Goal: Task Accomplishment & Management: Complete application form

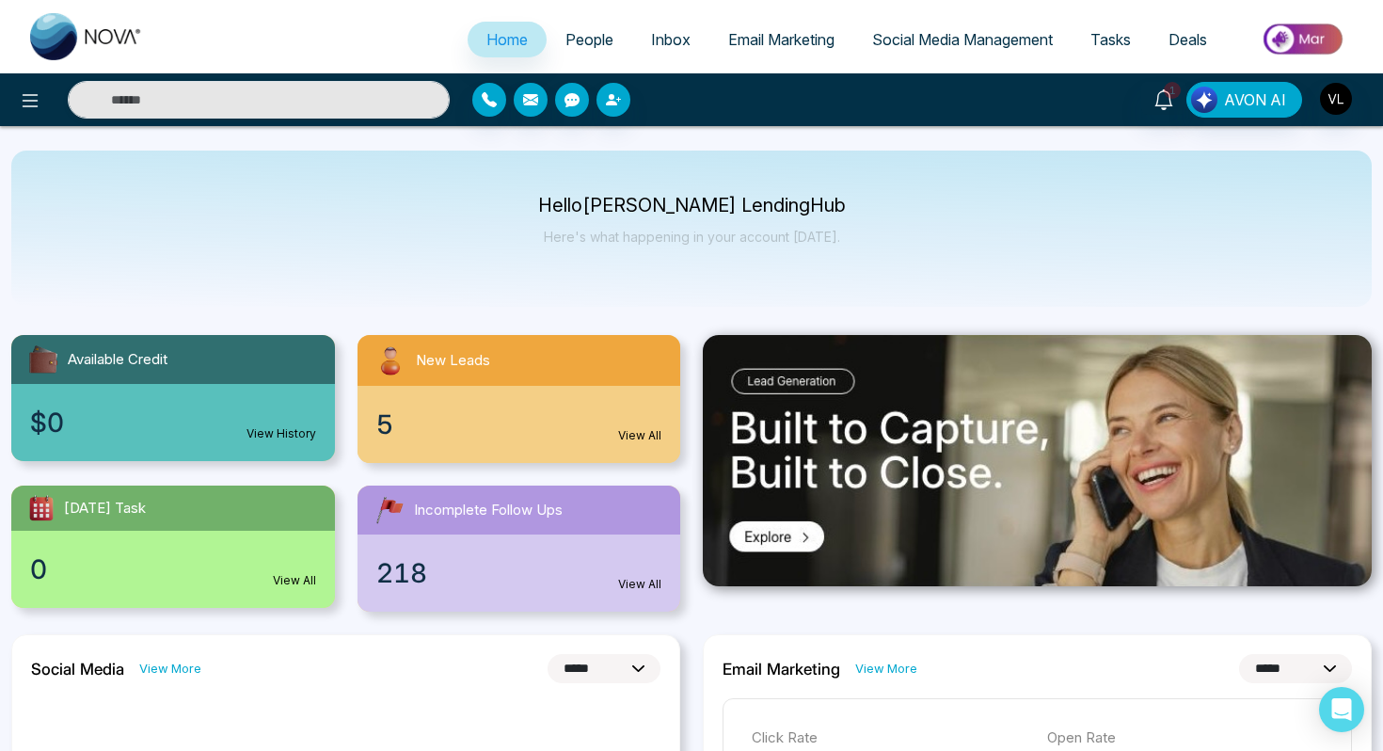
select select "*"
click at [574, 40] on span "People" at bounding box center [589, 39] width 48 height 19
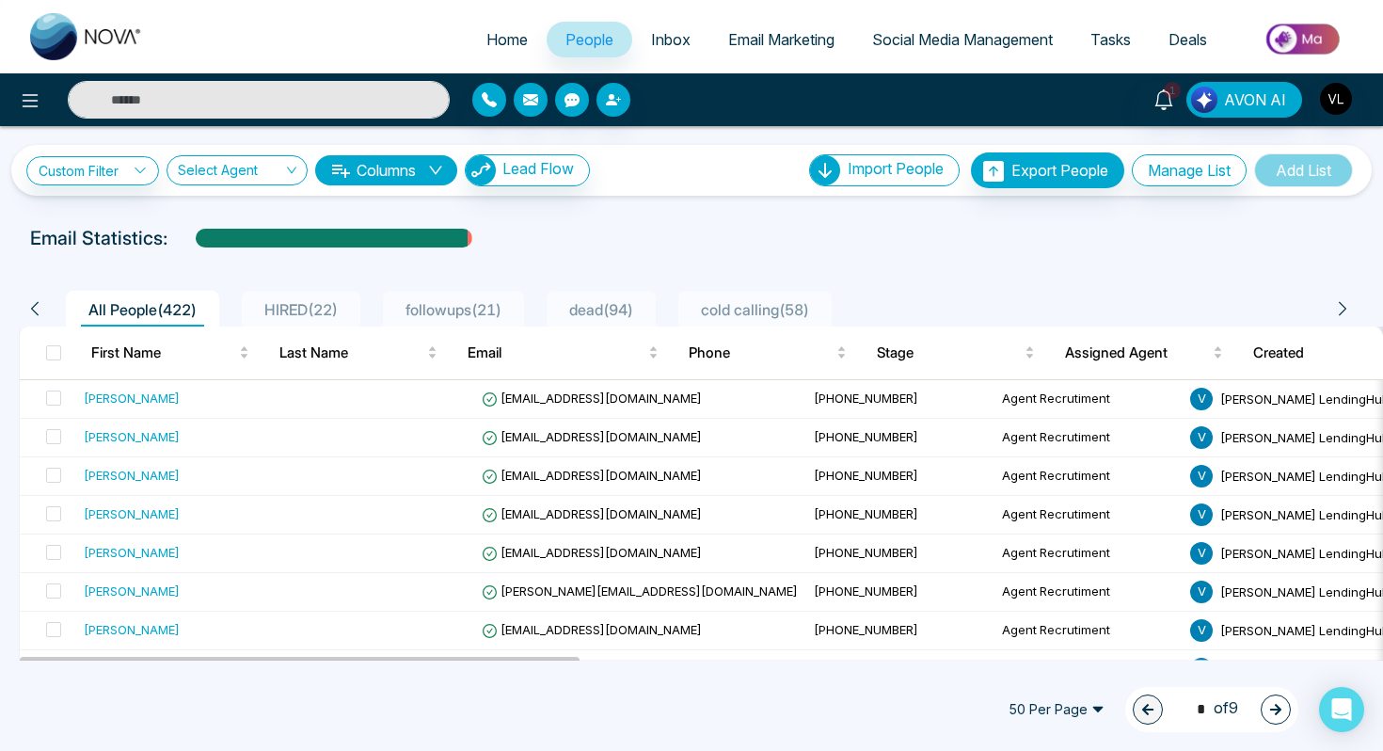
click at [222, 102] on input "text" at bounding box center [259, 100] width 382 height 38
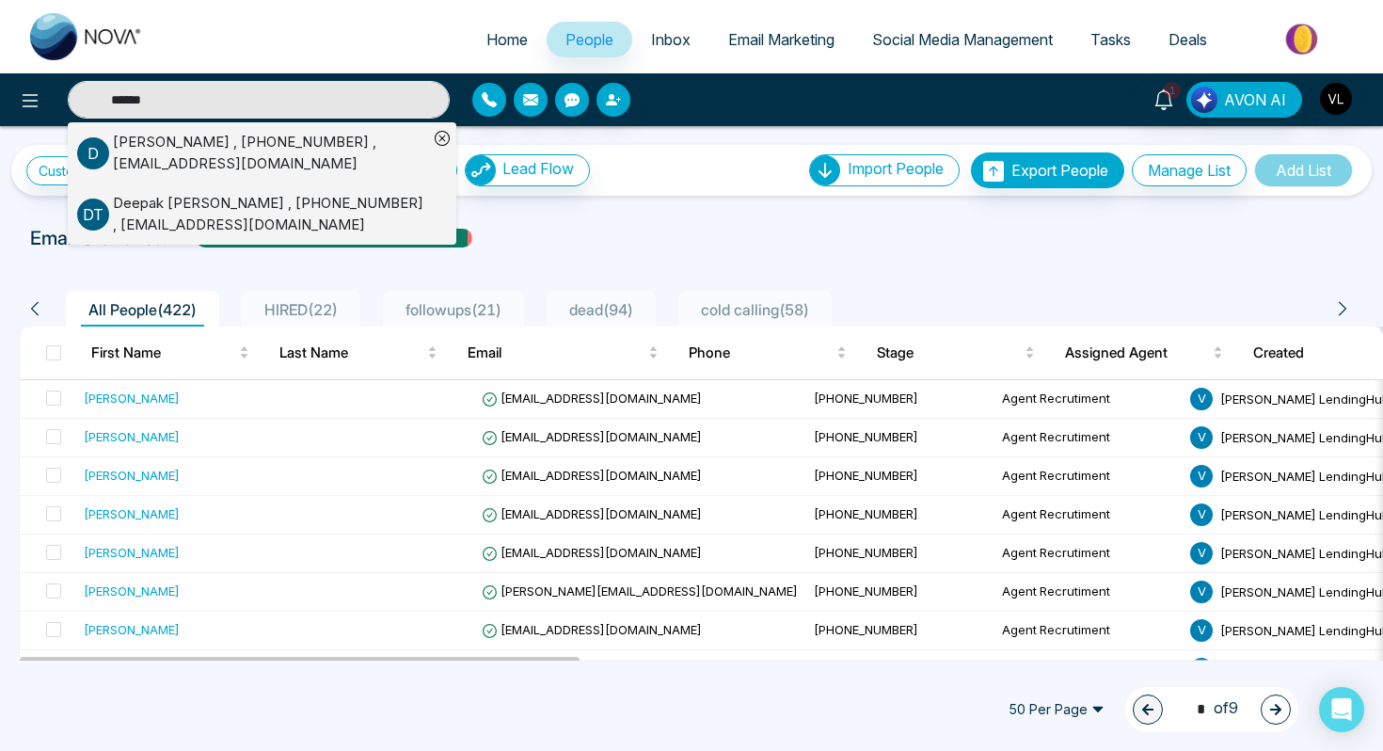
type input "******"
click at [151, 150] on div "deepak kumar , +15145854084 , ontariokumar@gmail.com" at bounding box center [270, 153] width 315 height 42
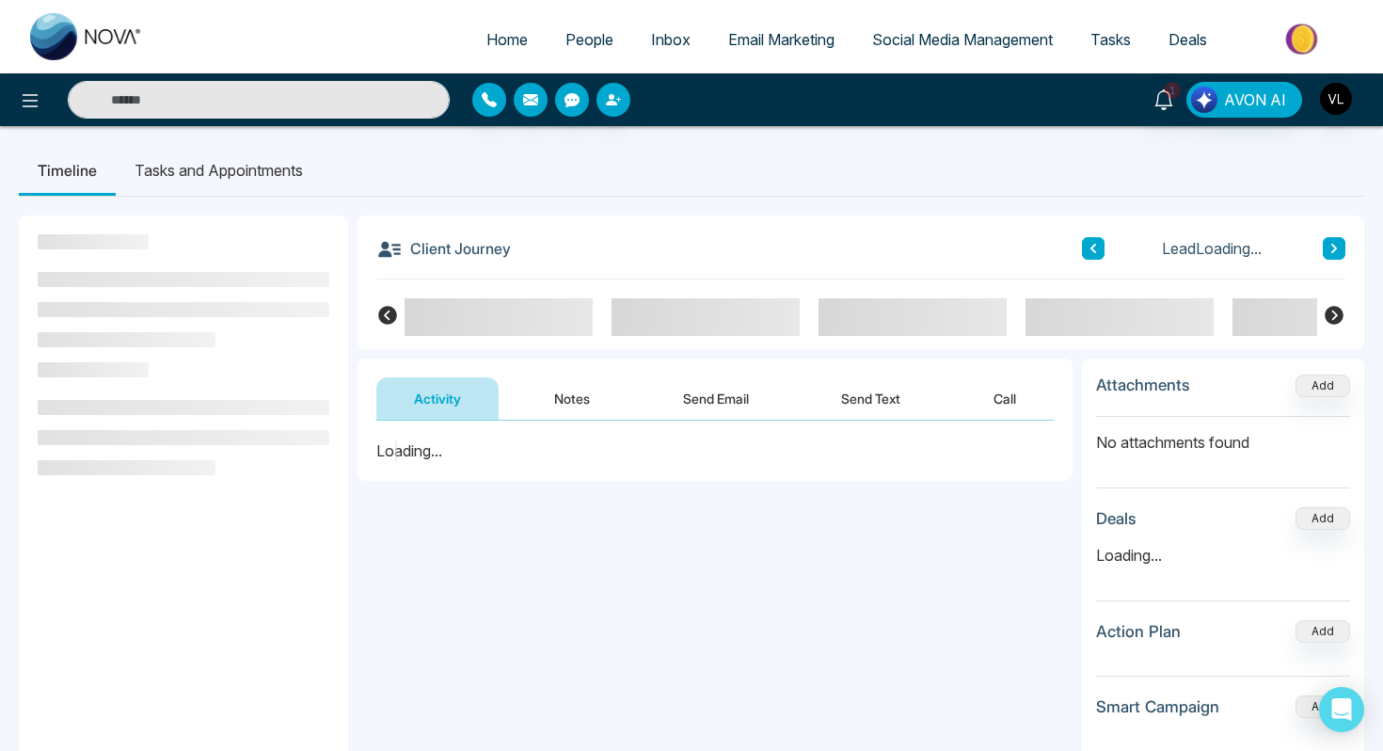
click at [152, 107] on input "text" at bounding box center [259, 100] width 382 height 38
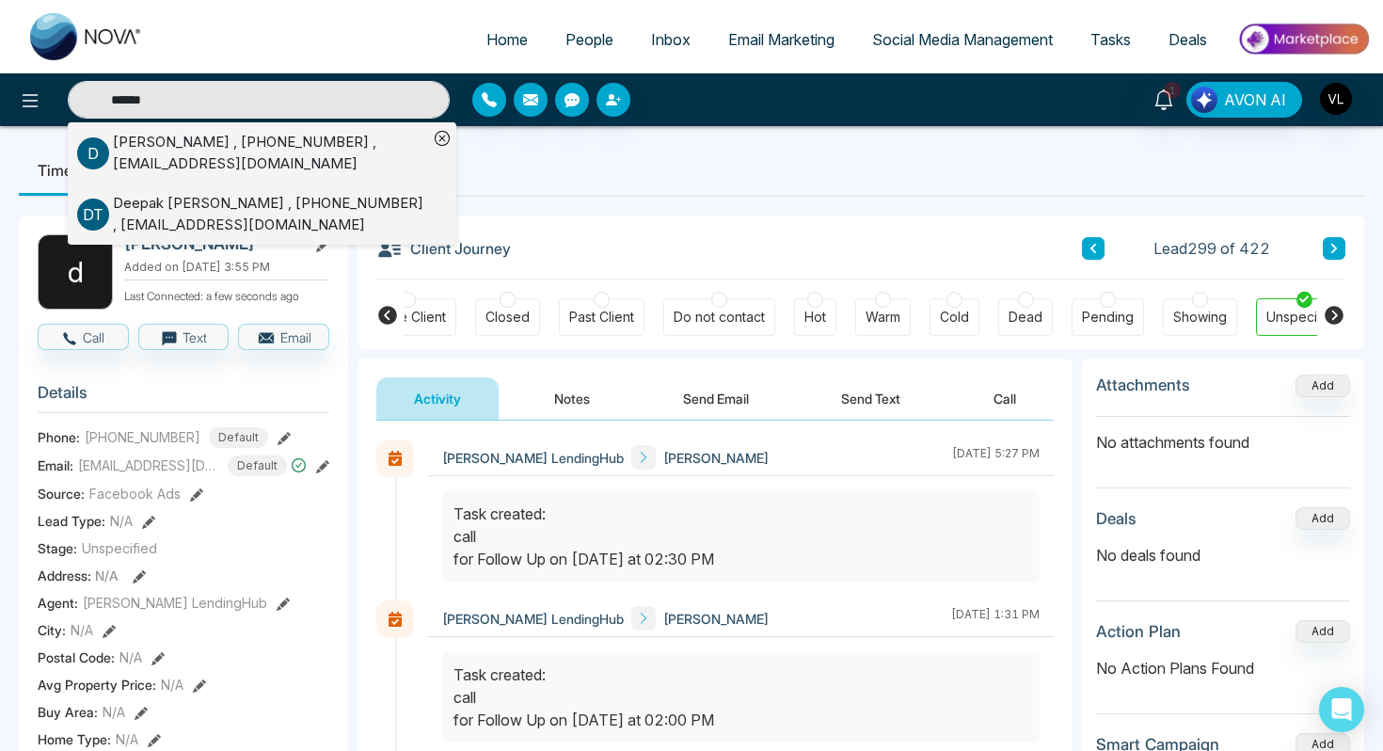
scroll to position [0, 477]
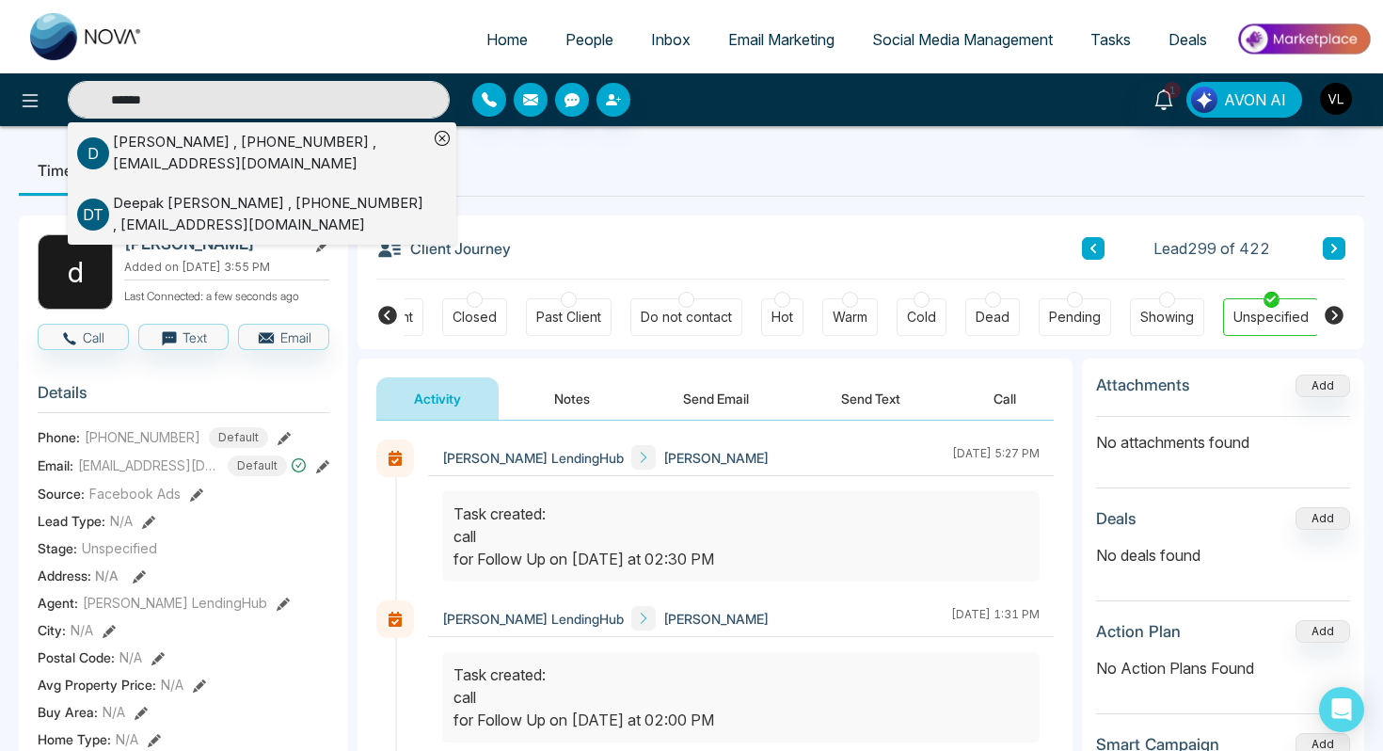
type input "******"
click at [113, 203] on div "Deepak Tangri , +16477675834 , deepaktangri@yahoo.com" at bounding box center [270, 214] width 315 height 42
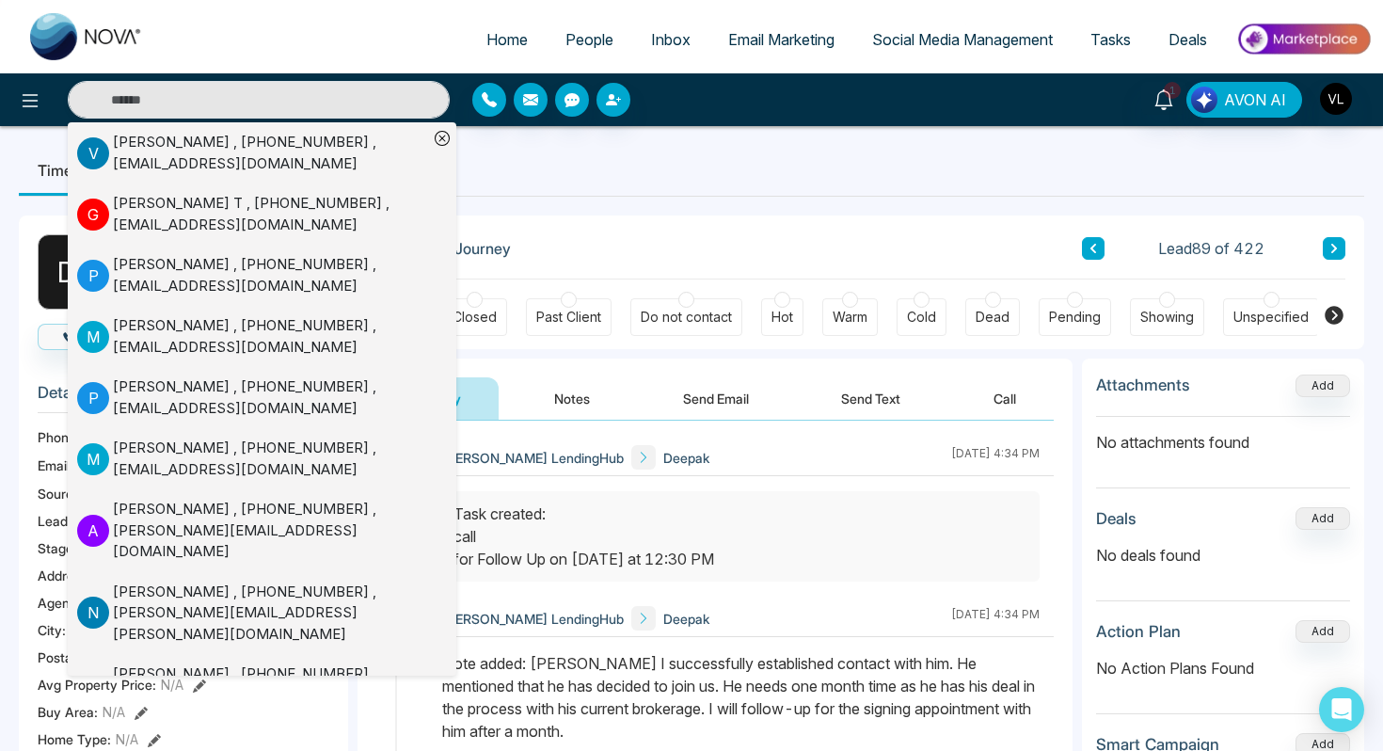
click at [726, 166] on ul "Timeline Tasks and Appointments" at bounding box center [691, 170] width 1345 height 51
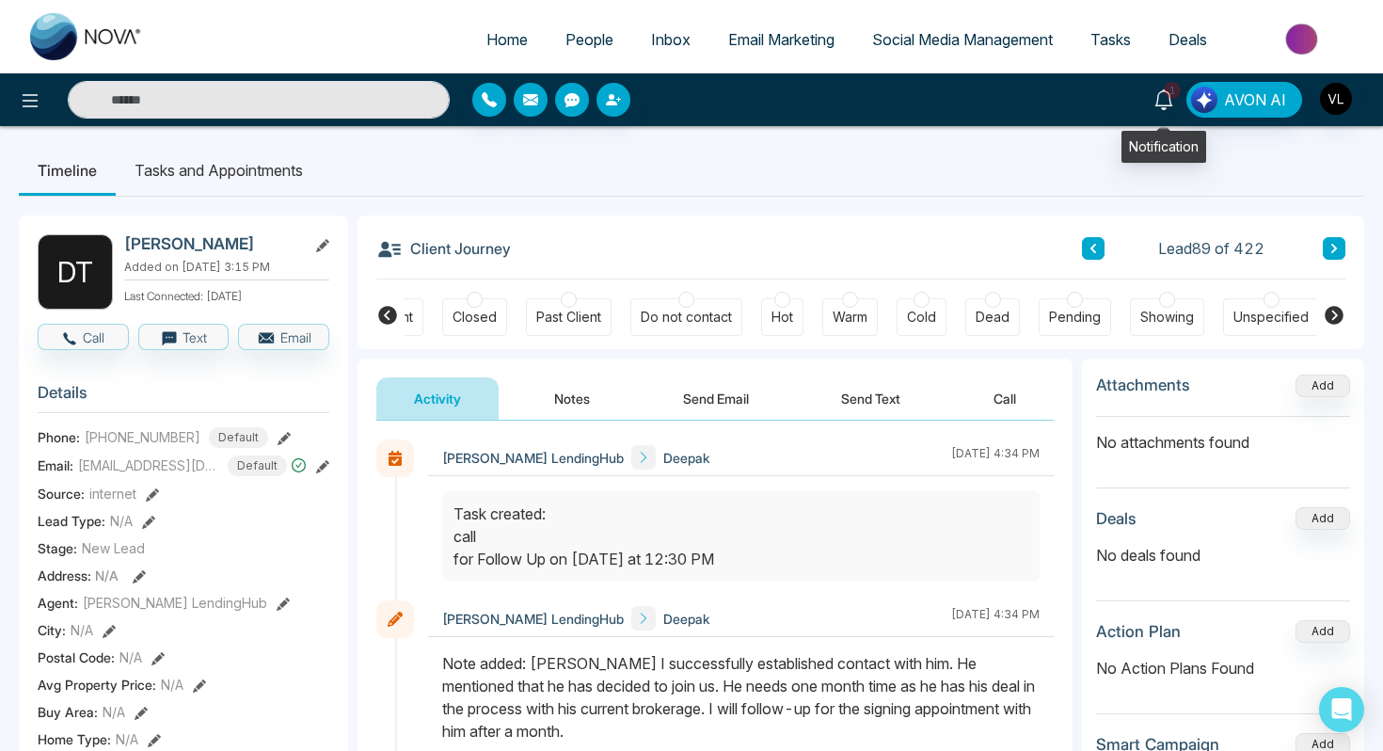
click at [1165, 103] on icon at bounding box center [1163, 99] width 21 height 21
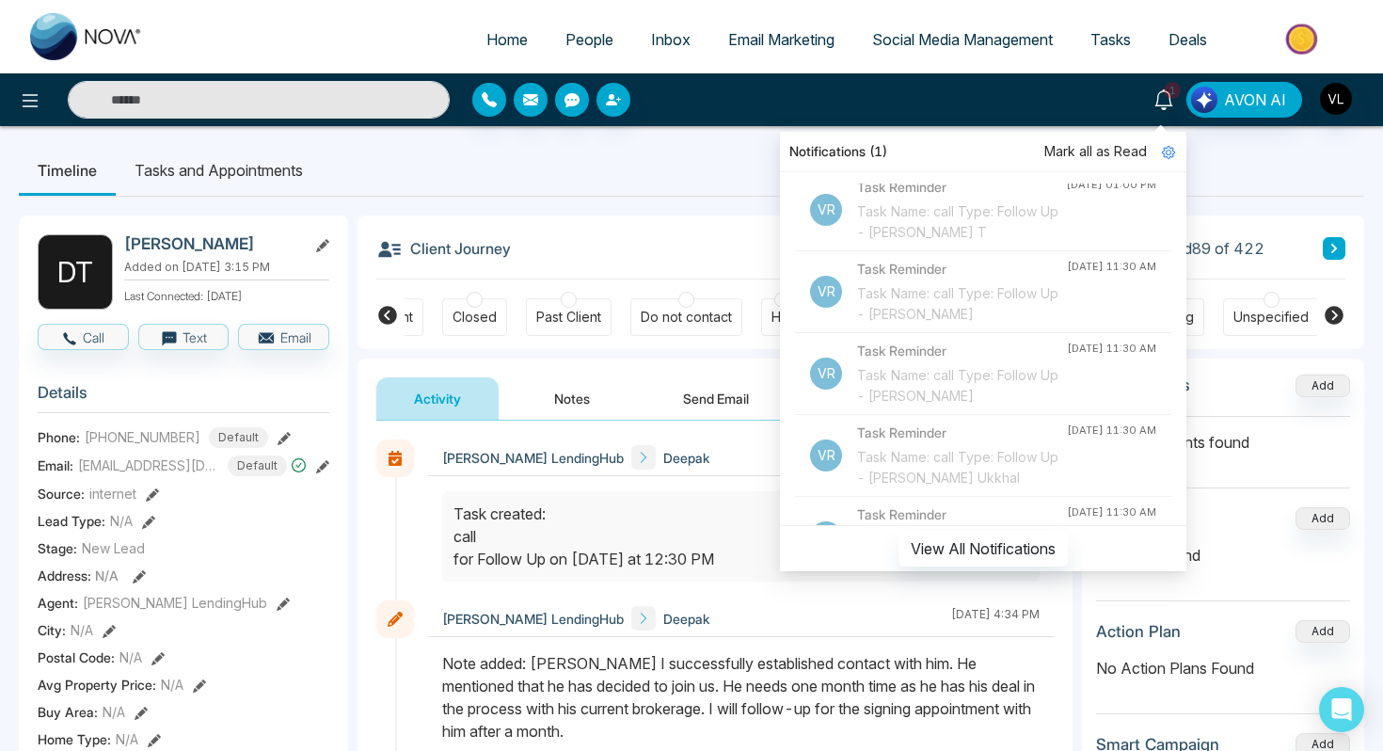
scroll to position [326, 0]
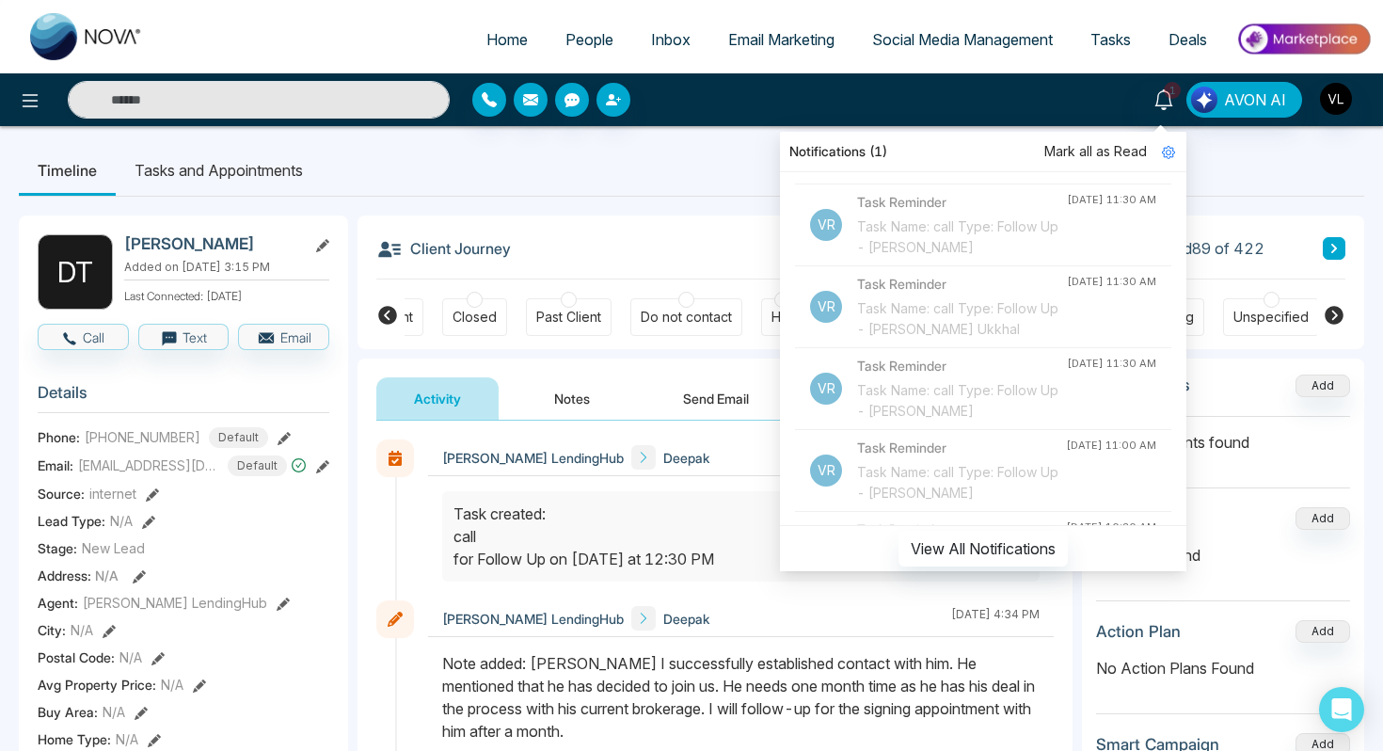
click at [1110, 41] on span "Tasks" at bounding box center [1110, 39] width 40 height 19
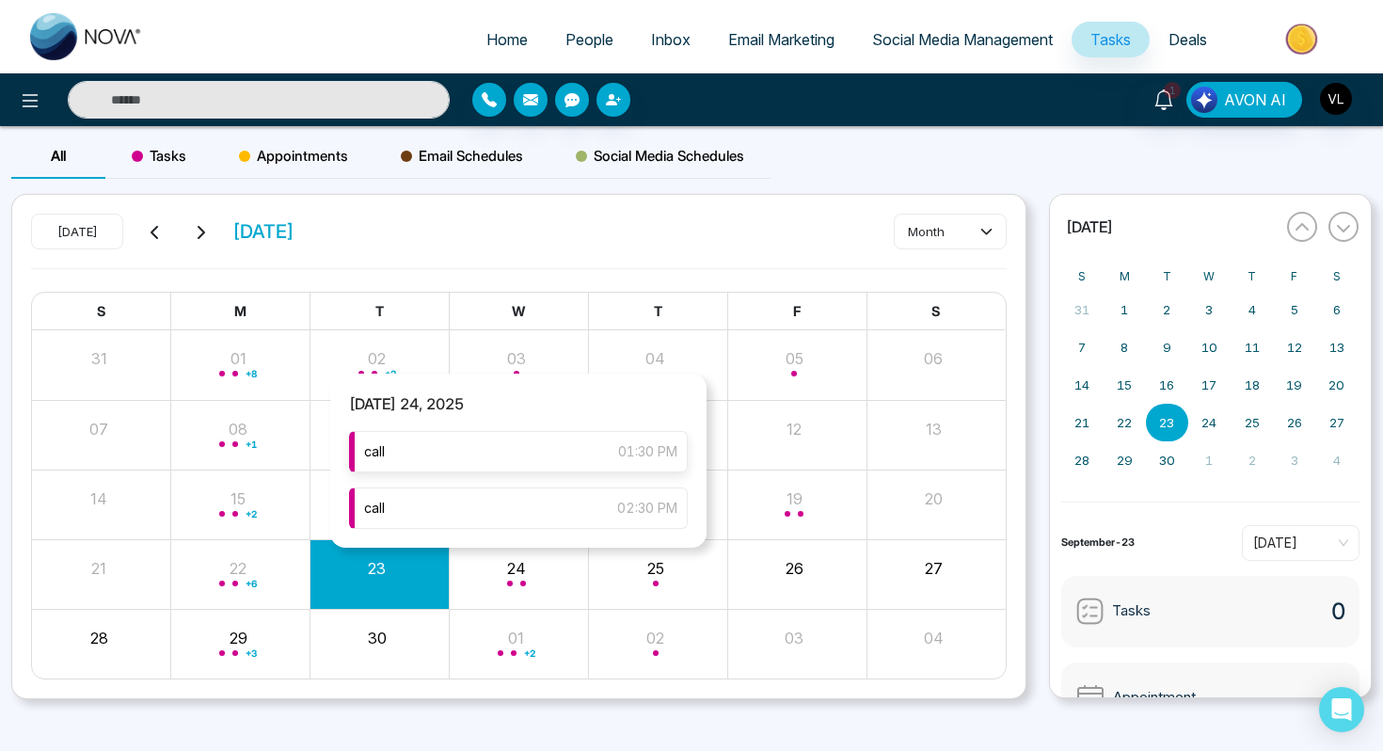
click at [445, 453] on div "call 01:30 PM" at bounding box center [518, 451] width 339 height 41
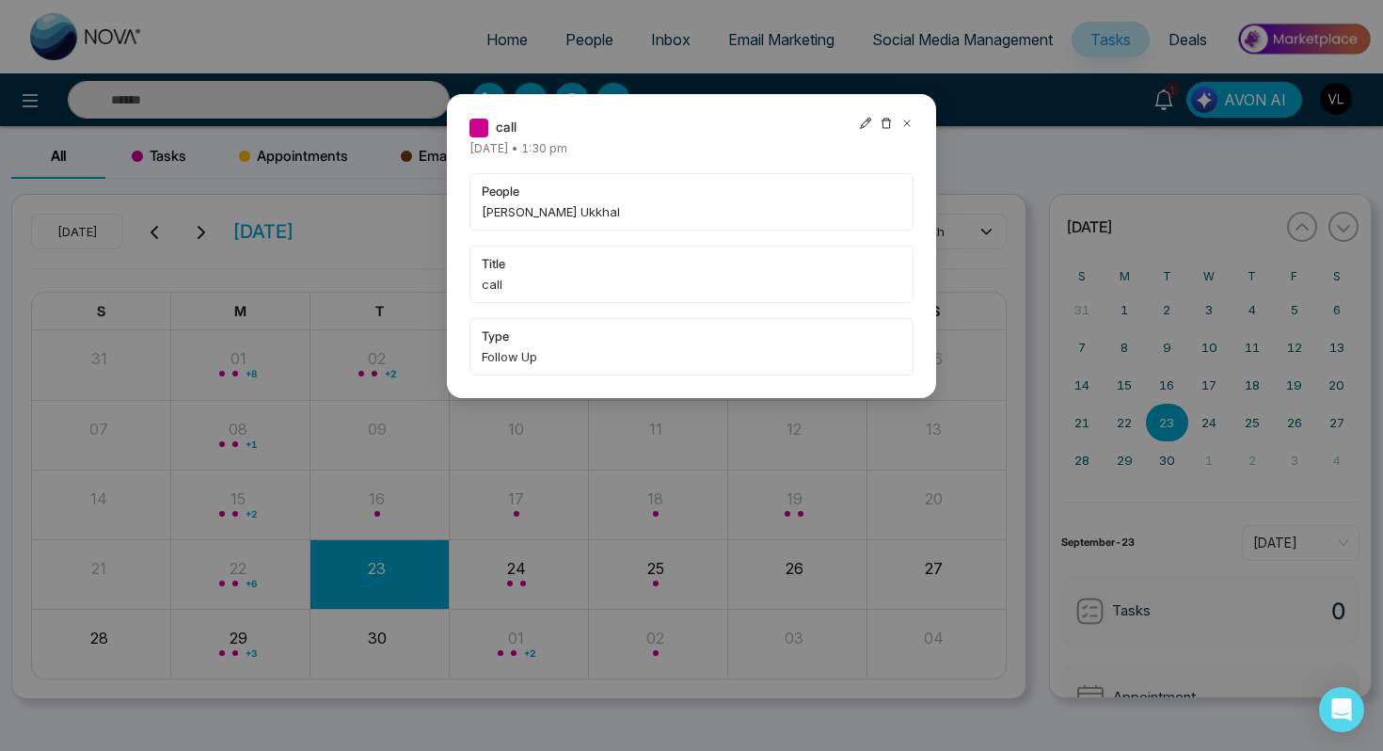
click at [905, 126] on icon at bounding box center [906, 123] width 13 height 13
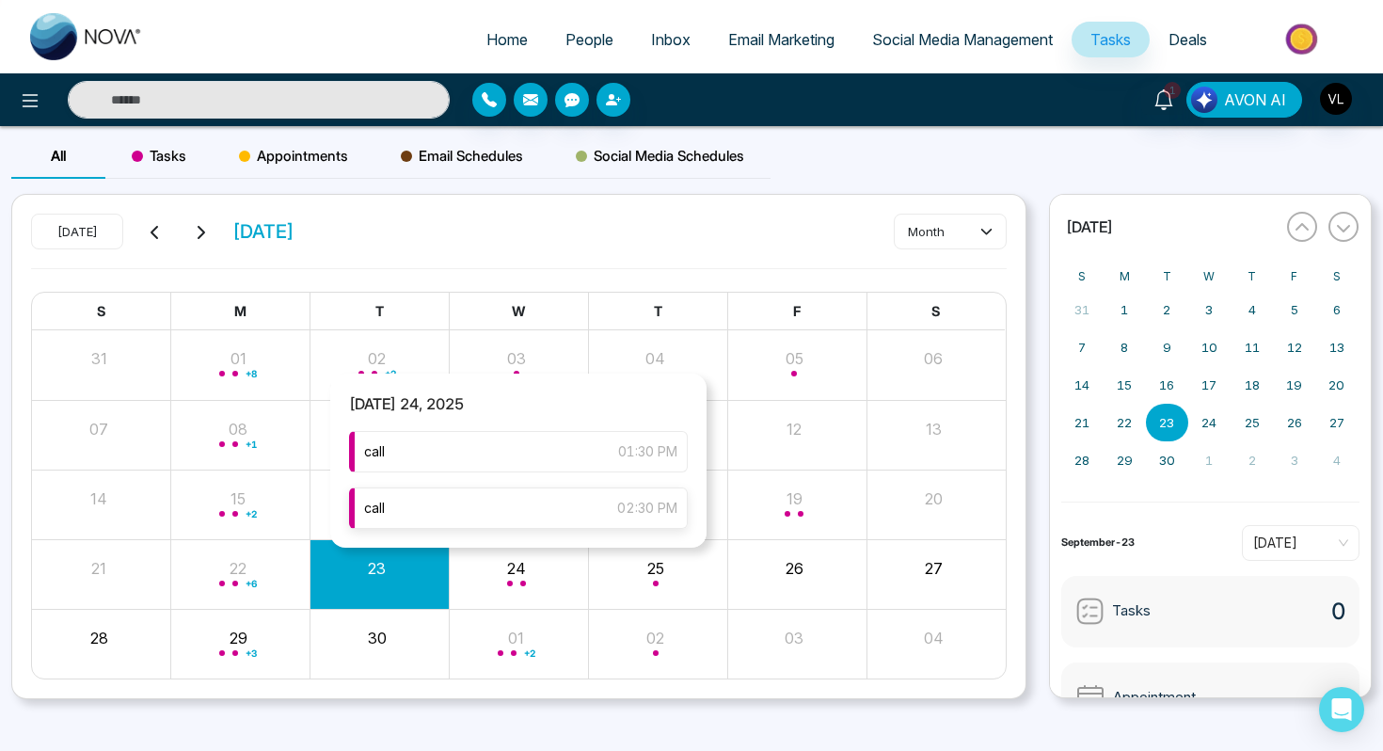
click at [527, 504] on div "call 02:30 PM" at bounding box center [518, 507] width 339 height 41
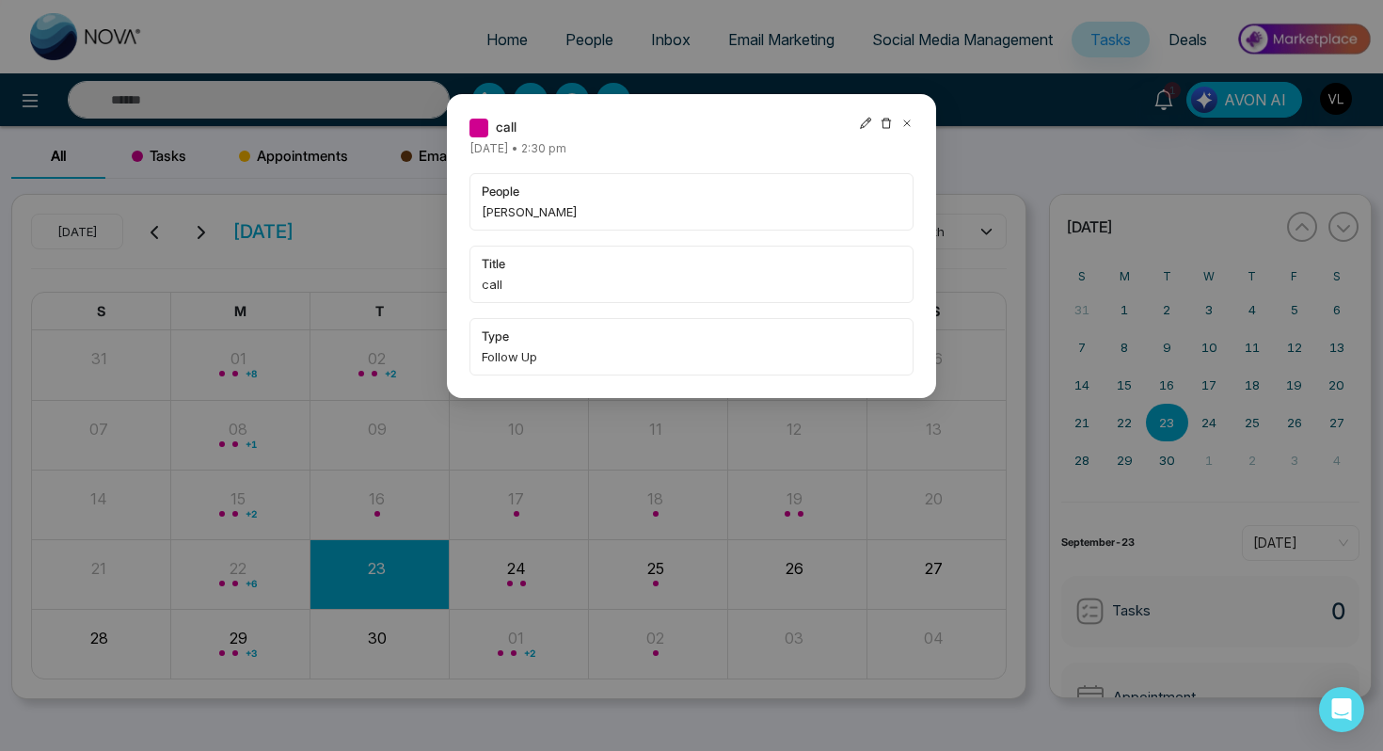
click at [907, 124] on icon at bounding box center [906, 123] width 13 height 13
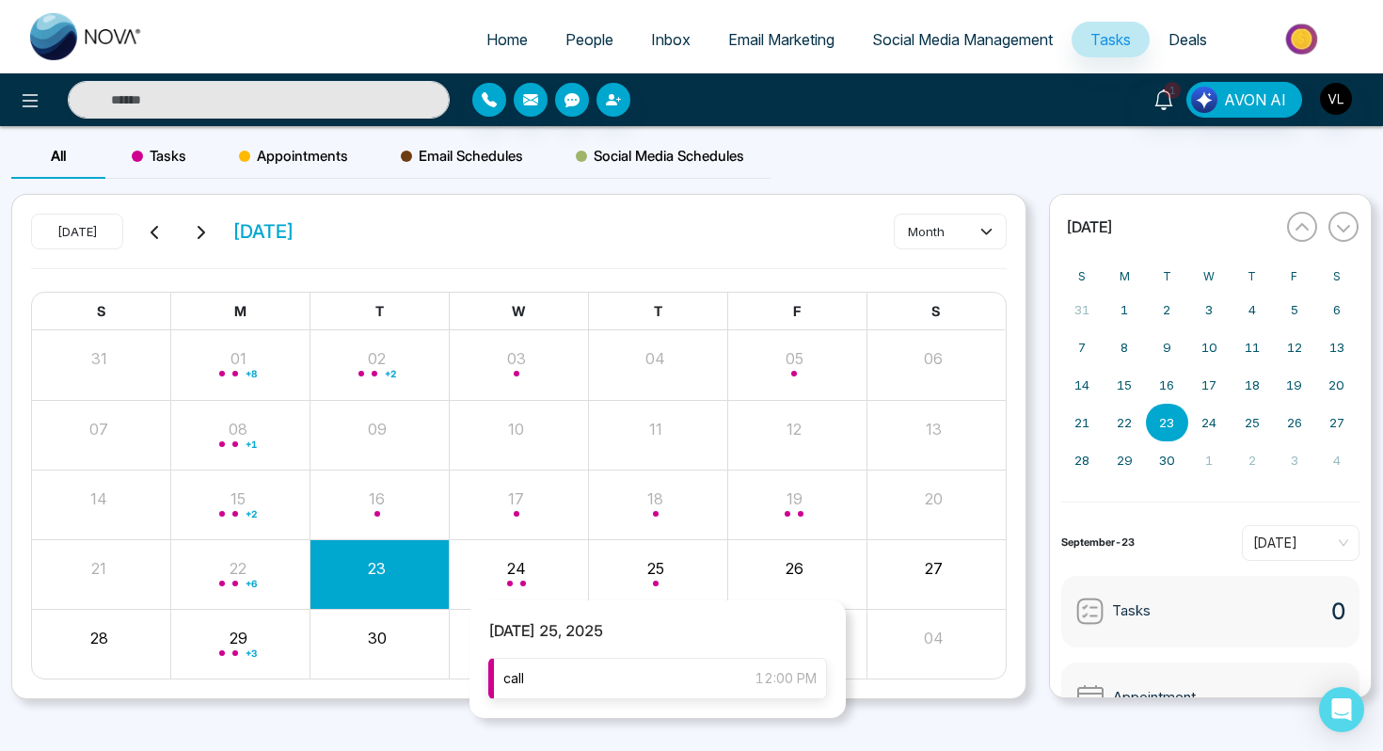
click at [635, 671] on div "call 12:00 PM" at bounding box center [657, 677] width 339 height 41
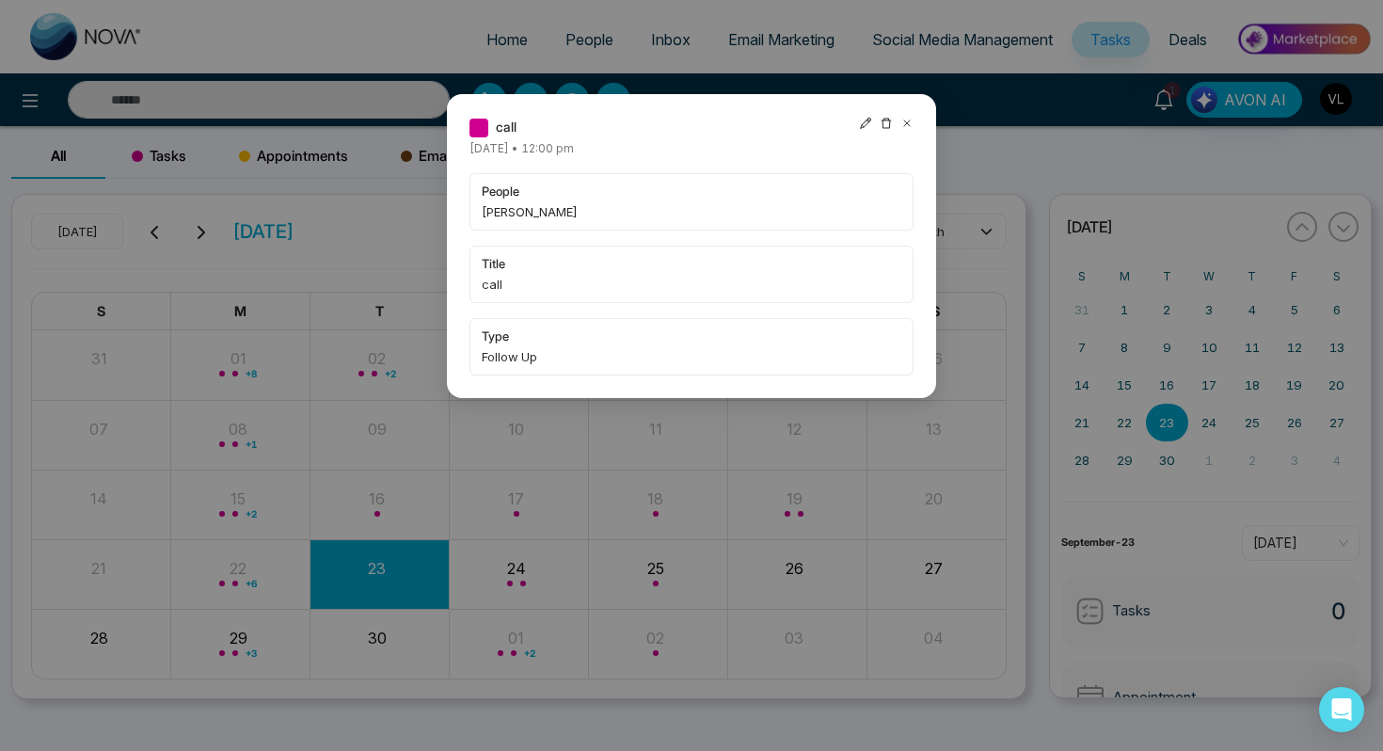
click at [910, 120] on icon at bounding box center [906, 123] width 13 height 13
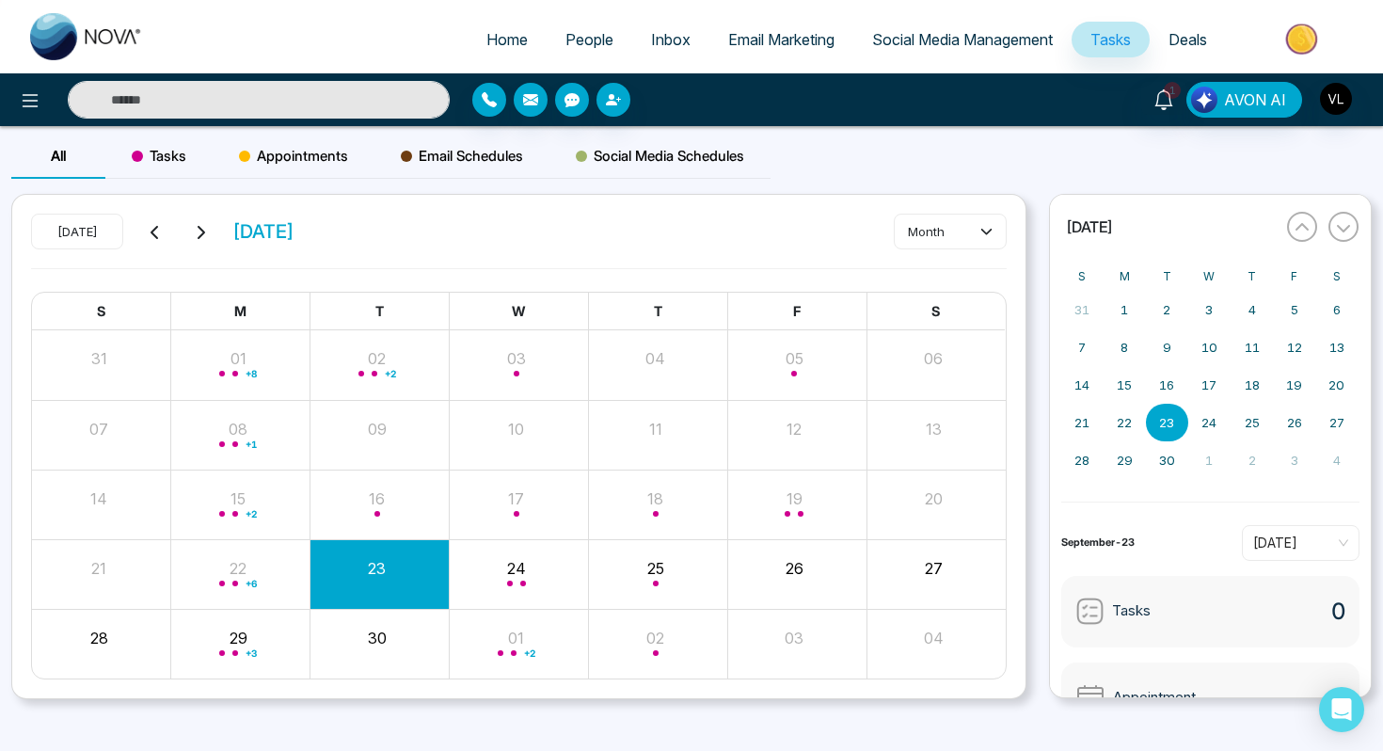
click at [198, 102] on input "text" at bounding box center [259, 100] width 382 height 38
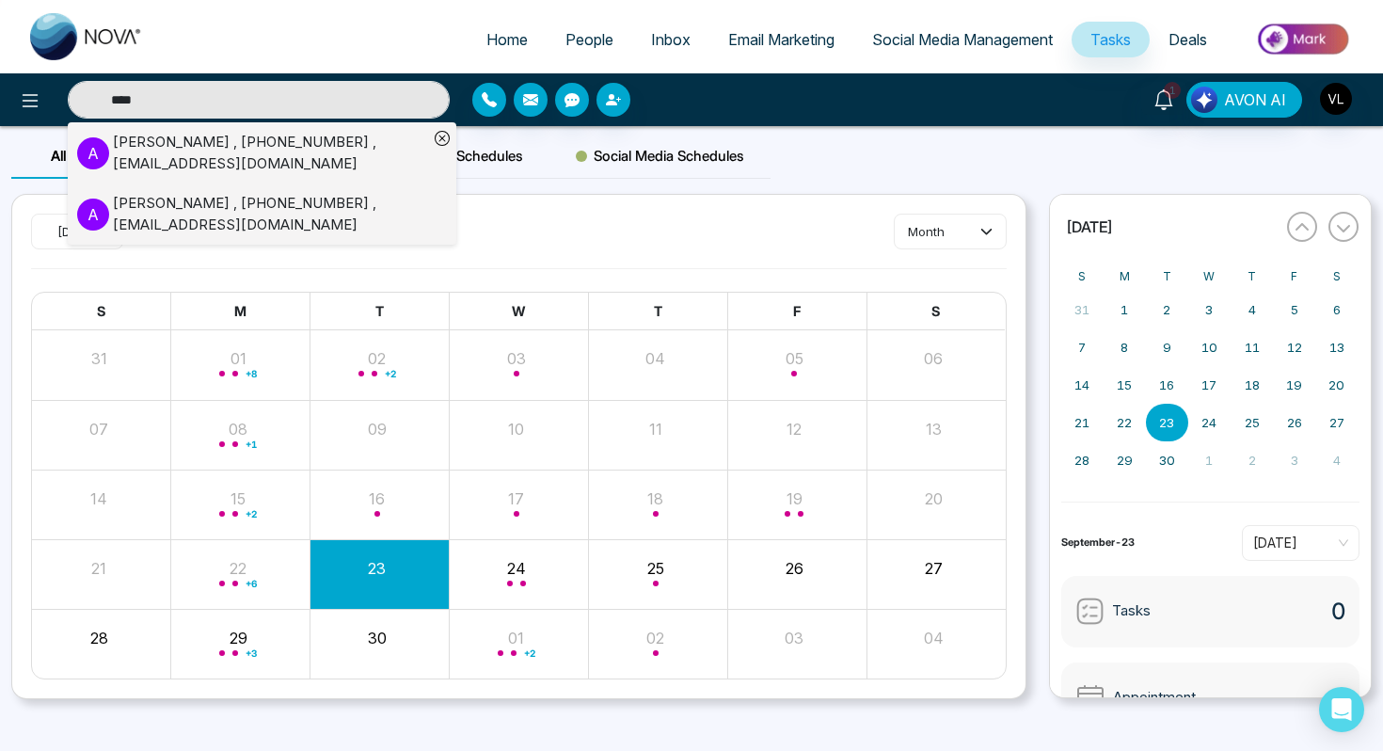
type input "****"
click at [261, 145] on div "Amit Chowdhury , +15877079570 , amitbchy@gmail.com" at bounding box center [270, 153] width 315 height 42
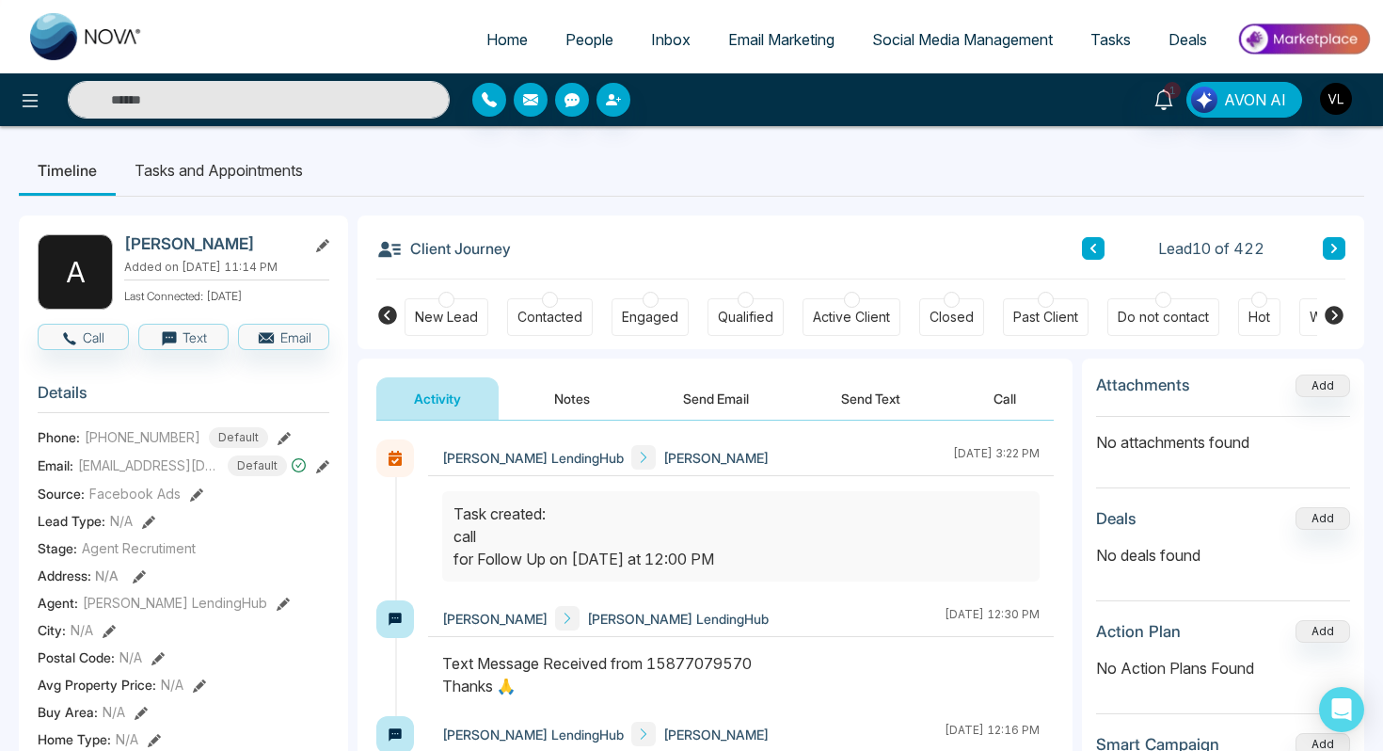
click at [254, 161] on li "Tasks and Appointments" at bounding box center [219, 170] width 206 height 51
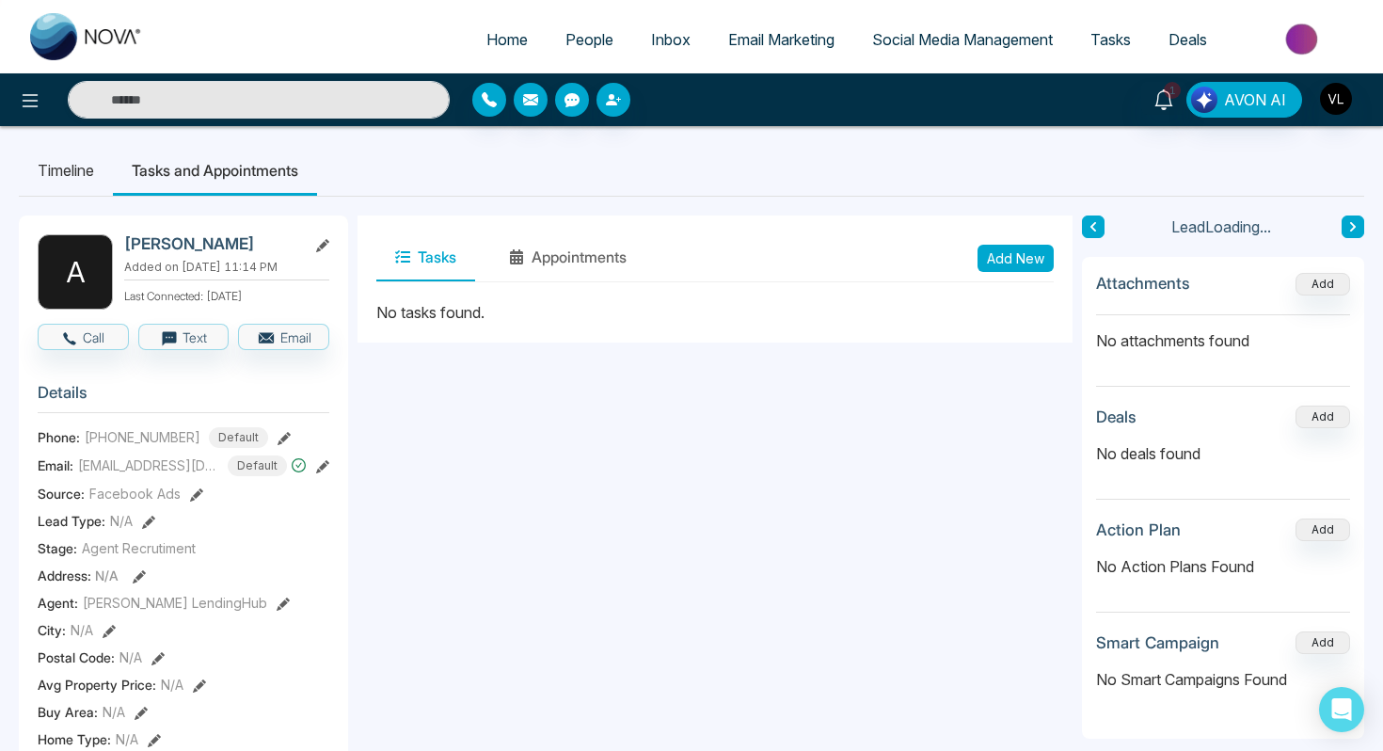
click at [1014, 260] on button "Add New" at bounding box center [1015, 258] width 76 height 27
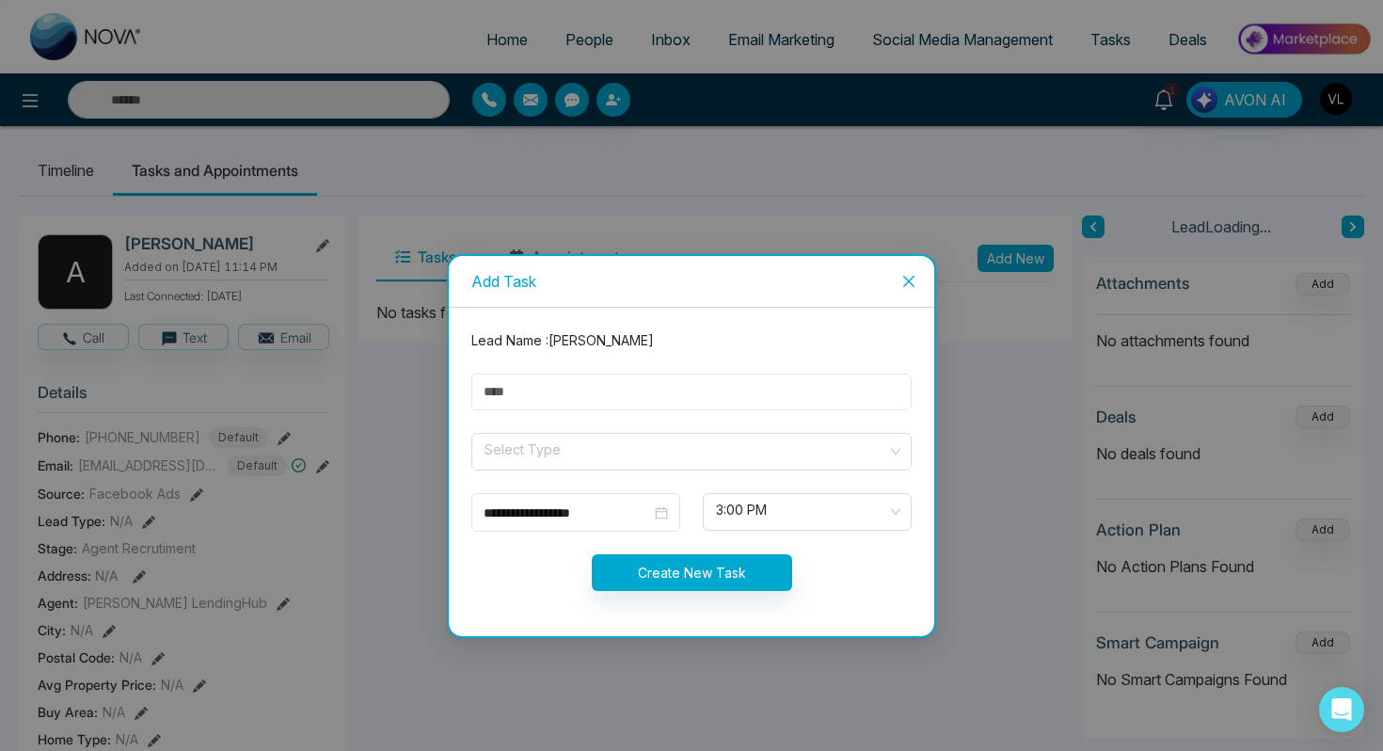
click at [593, 398] on input "text" at bounding box center [691, 391] width 440 height 37
type input "****"
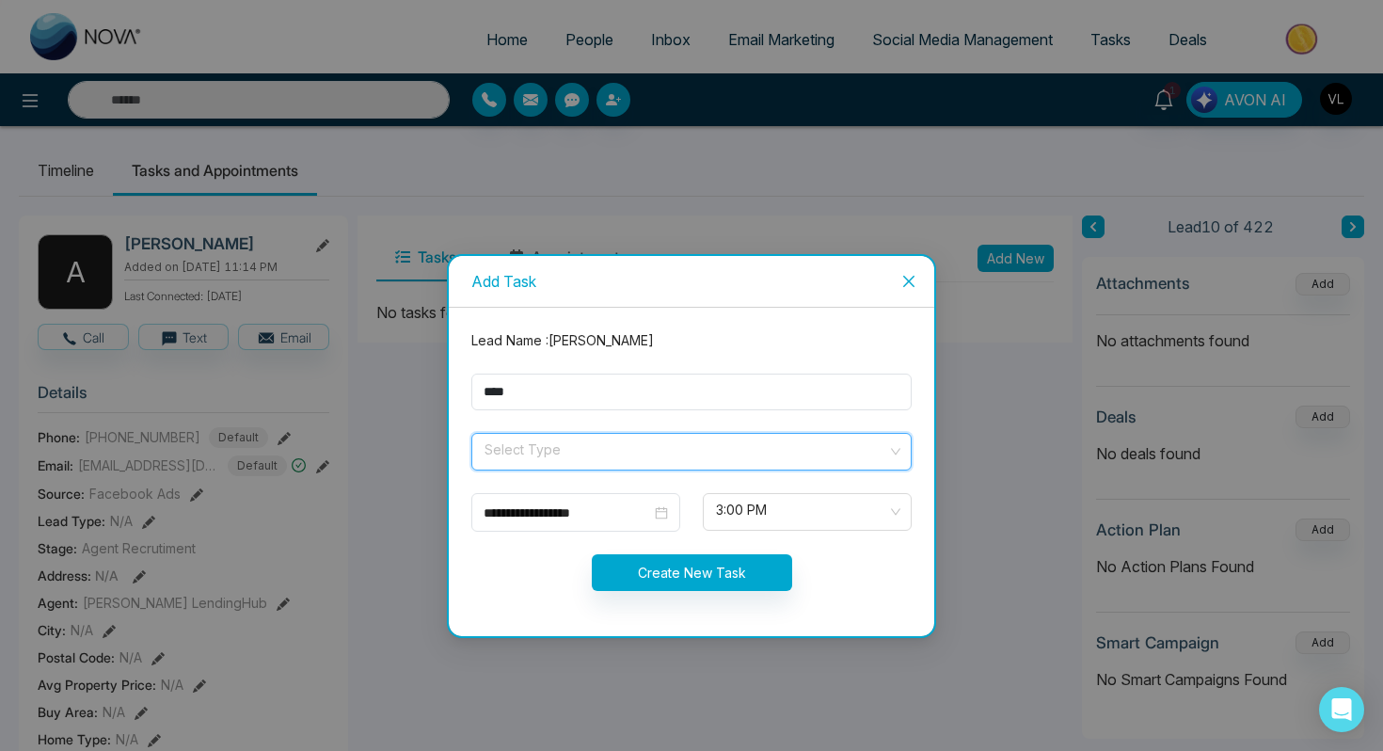
click at [593, 445] on input "search" at bounding box center [684, 448] width 404 height 28
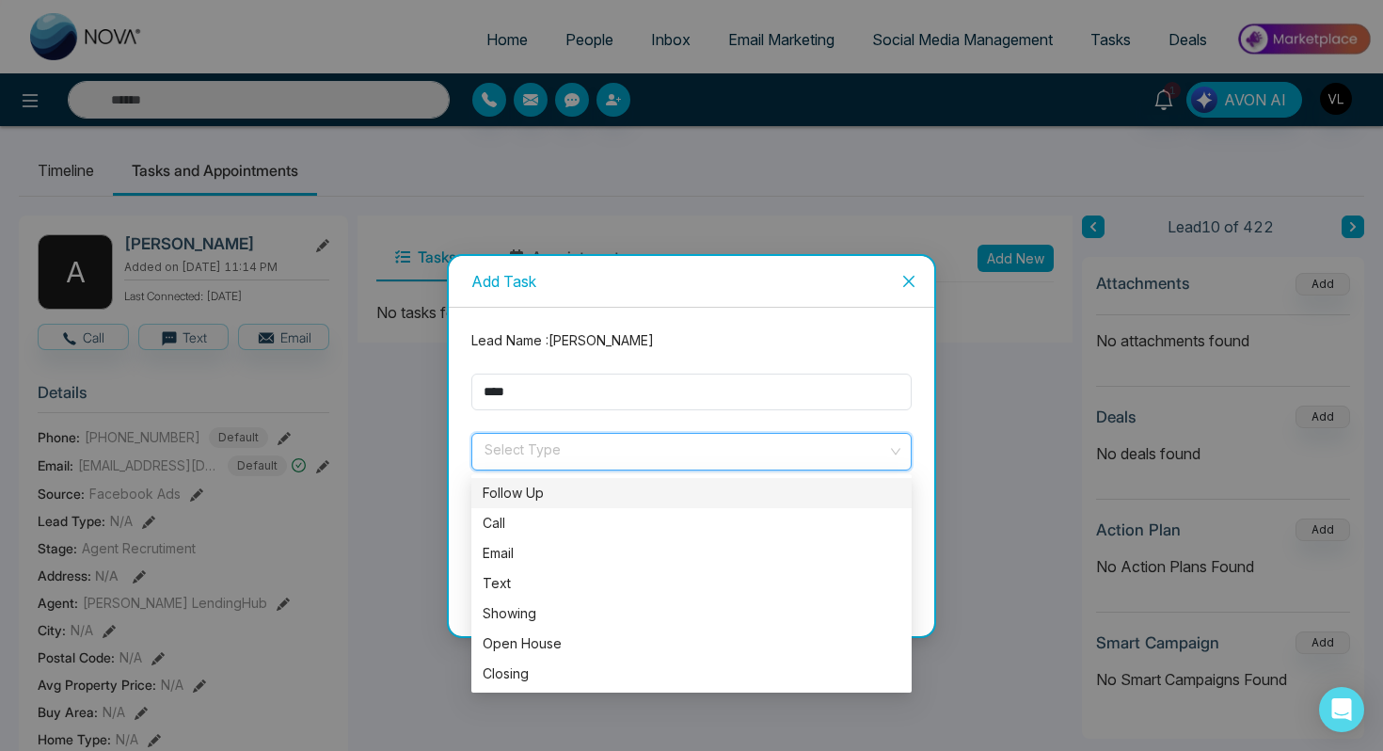
click at [560, 485] on div "Follow Up" at bounding box center [691, 492] width 418 height 21
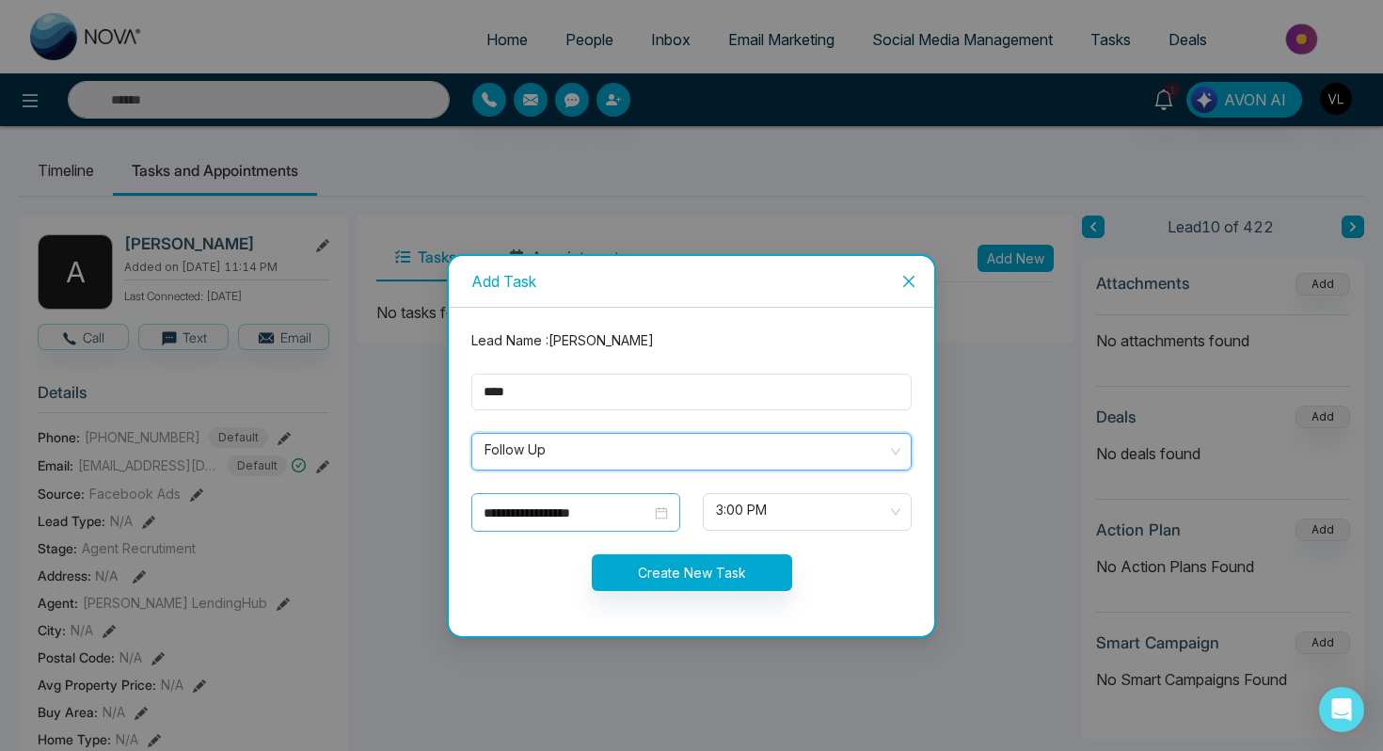
click at [634, 509] on input "**********" at bounding box center [566, 512] width 167 height 21
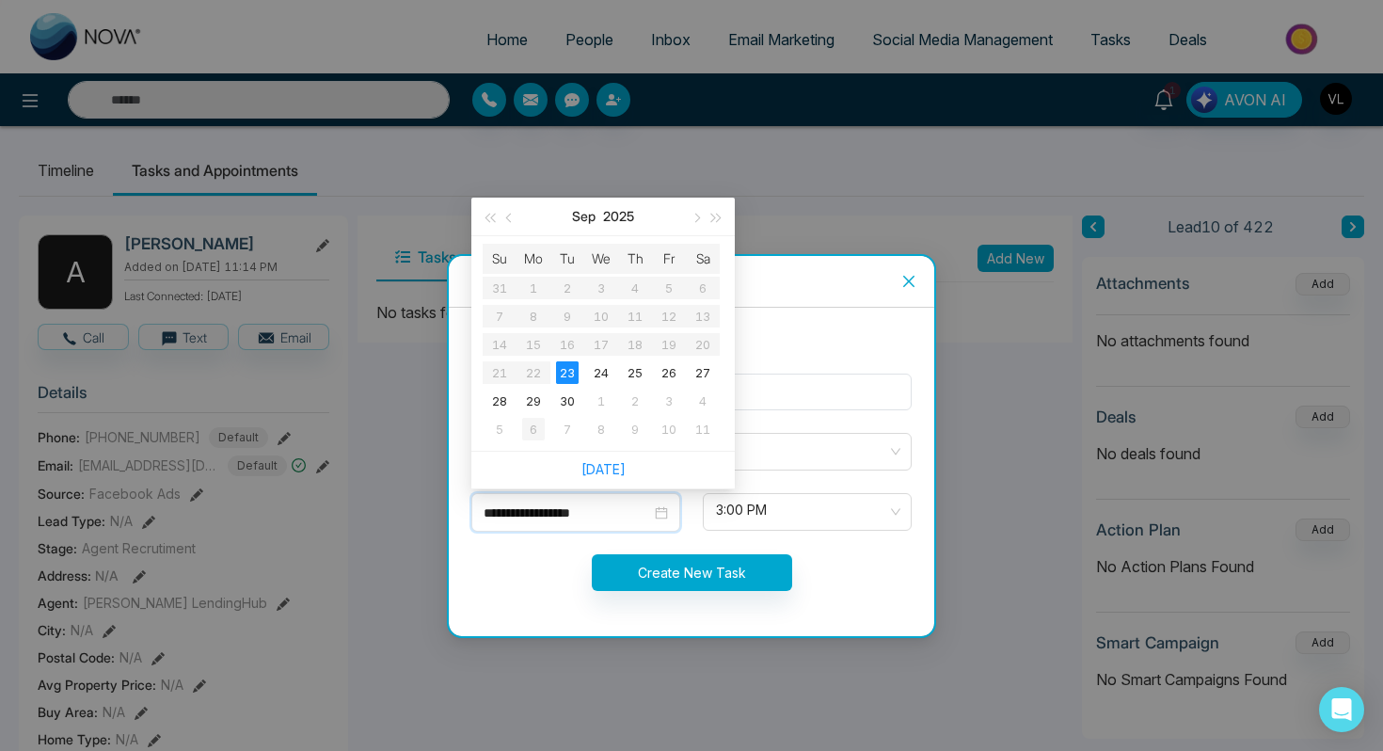
type input "**********"
click at [533, 423] on div "6" at bounding box center [533, 429] width 23 height 23
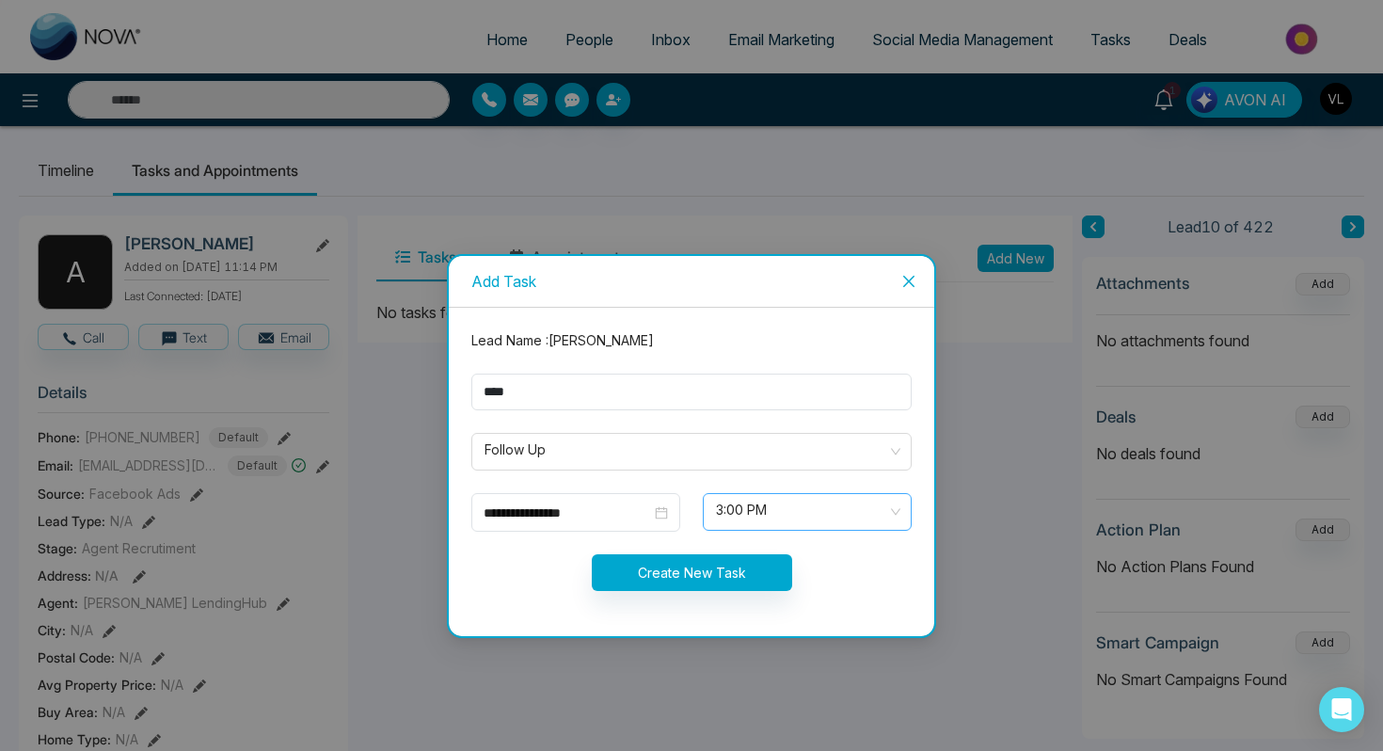
click at [737, 499] on span "3:00 PM" at bounding box center [807, 512] width 182 height 32
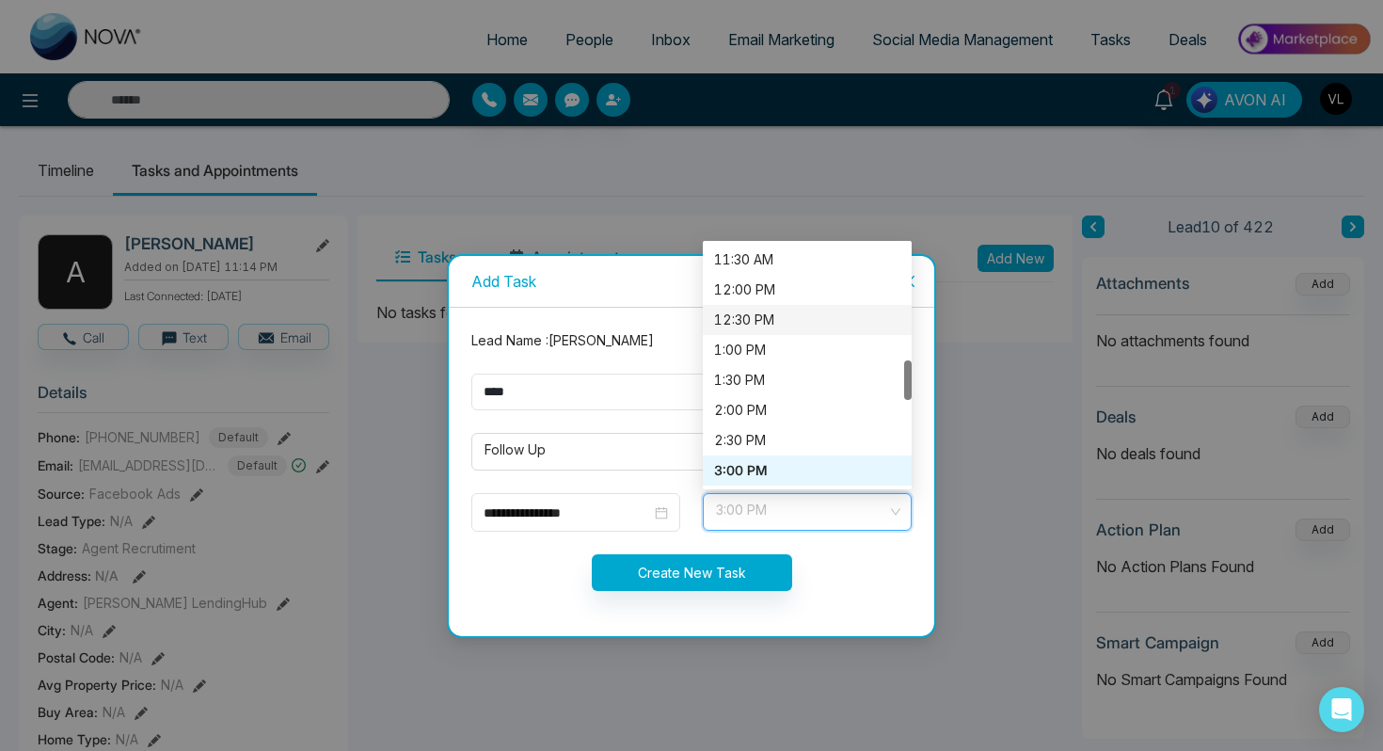
click at [729, 322] on div "12:30 PM" at bounding box center [807, 319] width 186 height 21
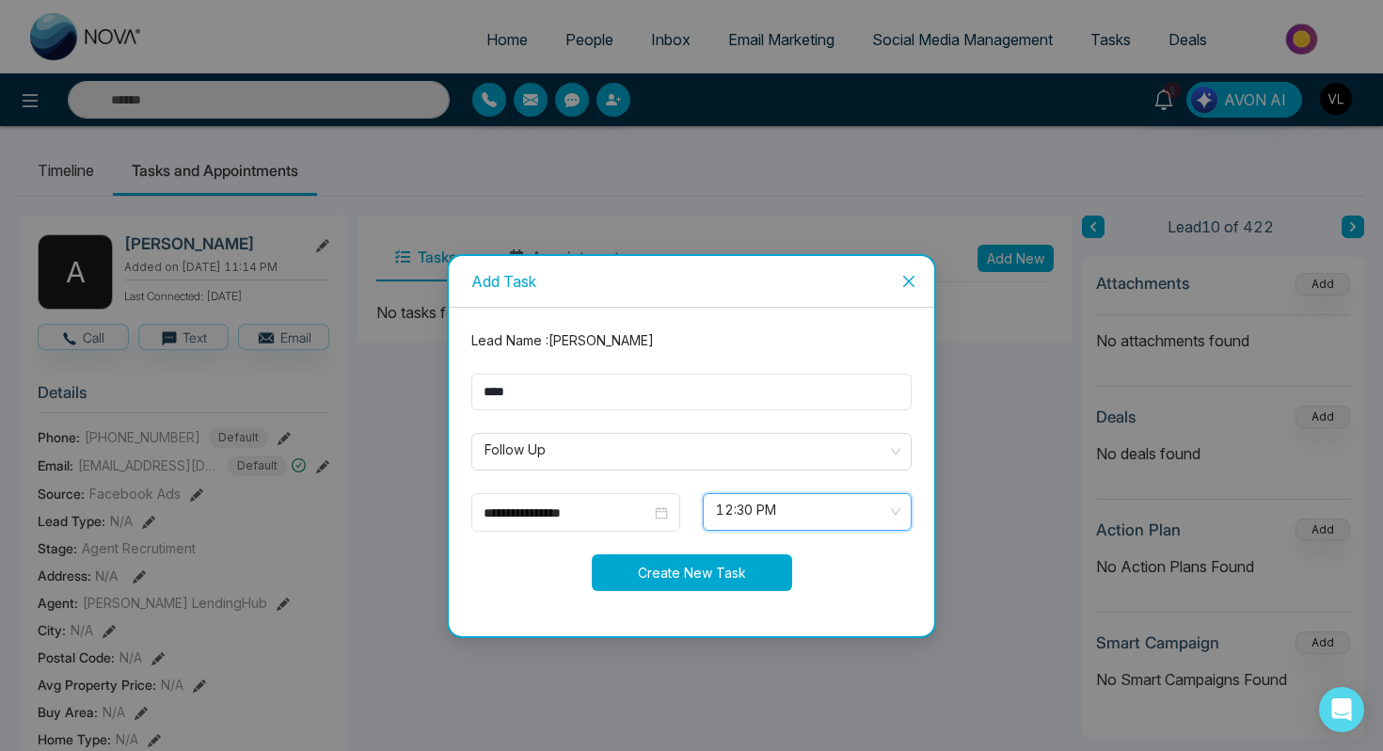
click at [664, 558] on button "Create New Task" at bounding box center [692, 572] width 200 height 37
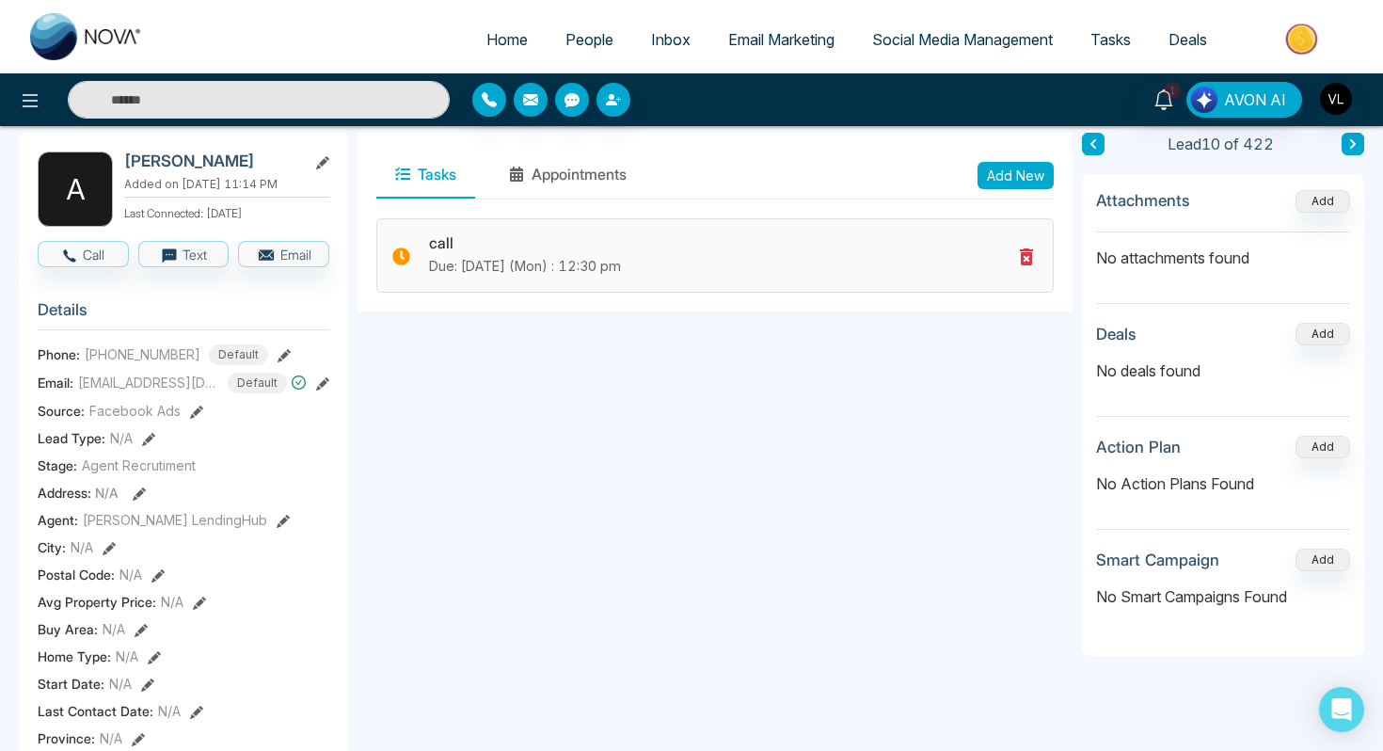
scroll to position [87, 0]
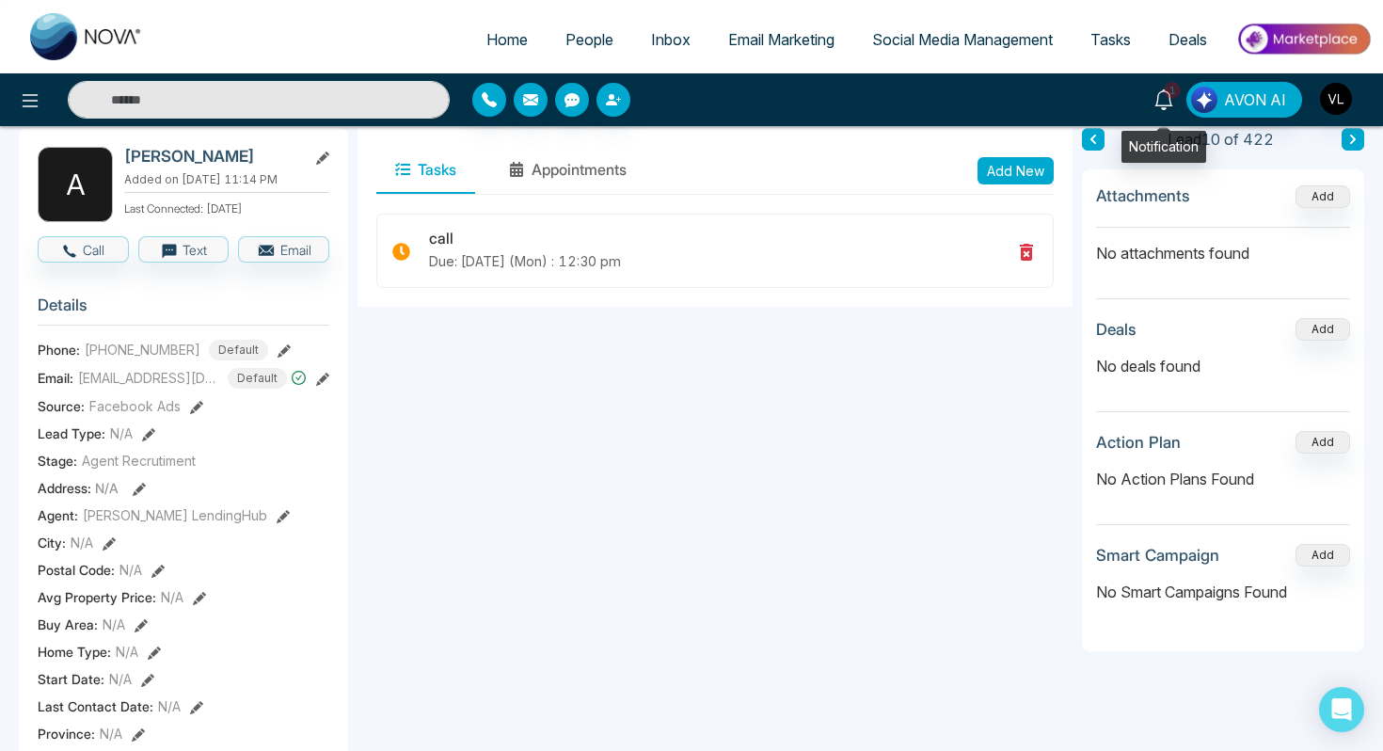
click at [1168, 87] on span "1" at bounding box center [1171, 90] width 17 height 17
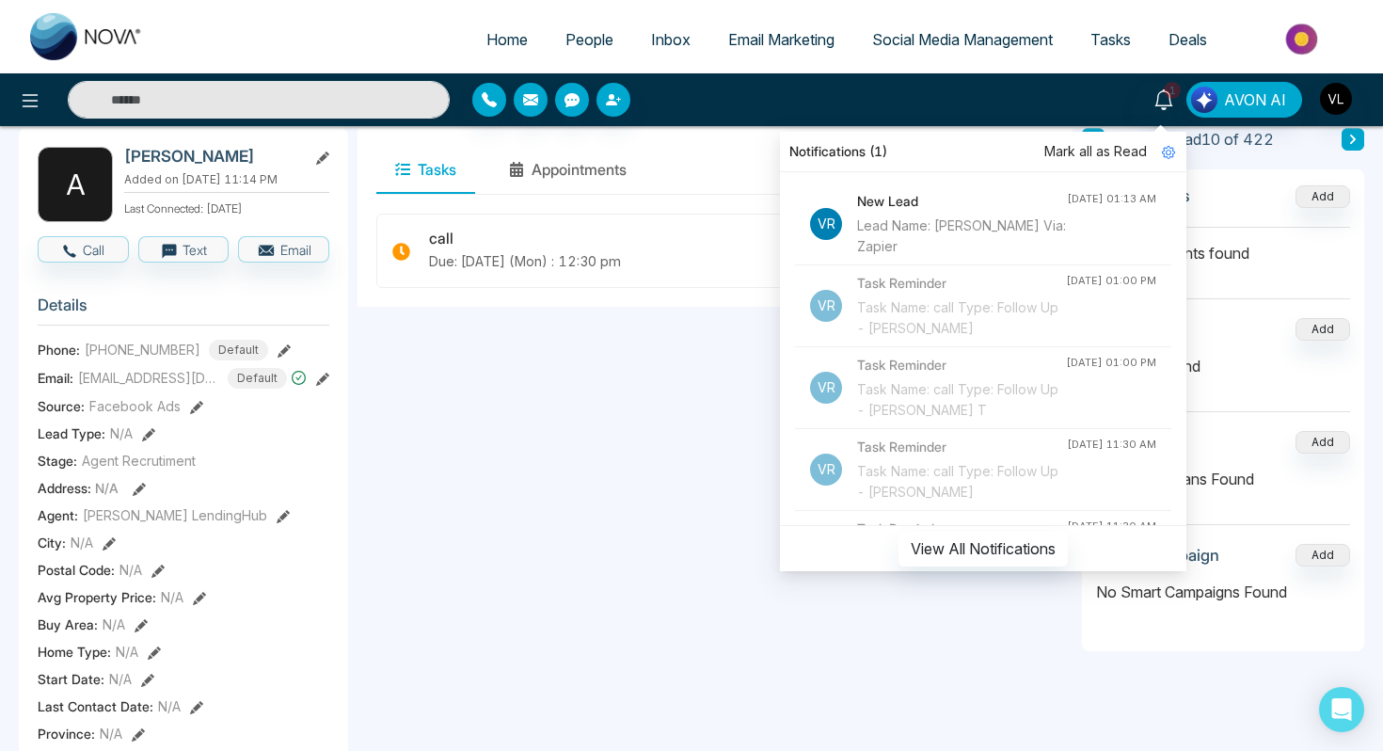
click at [1106, 150] on span "Mark all as Read" at bounding box center [1095, 151] width 103 height 21
click at [1177, 100] on link at bounding box center [1163, 98] width 45 height 33
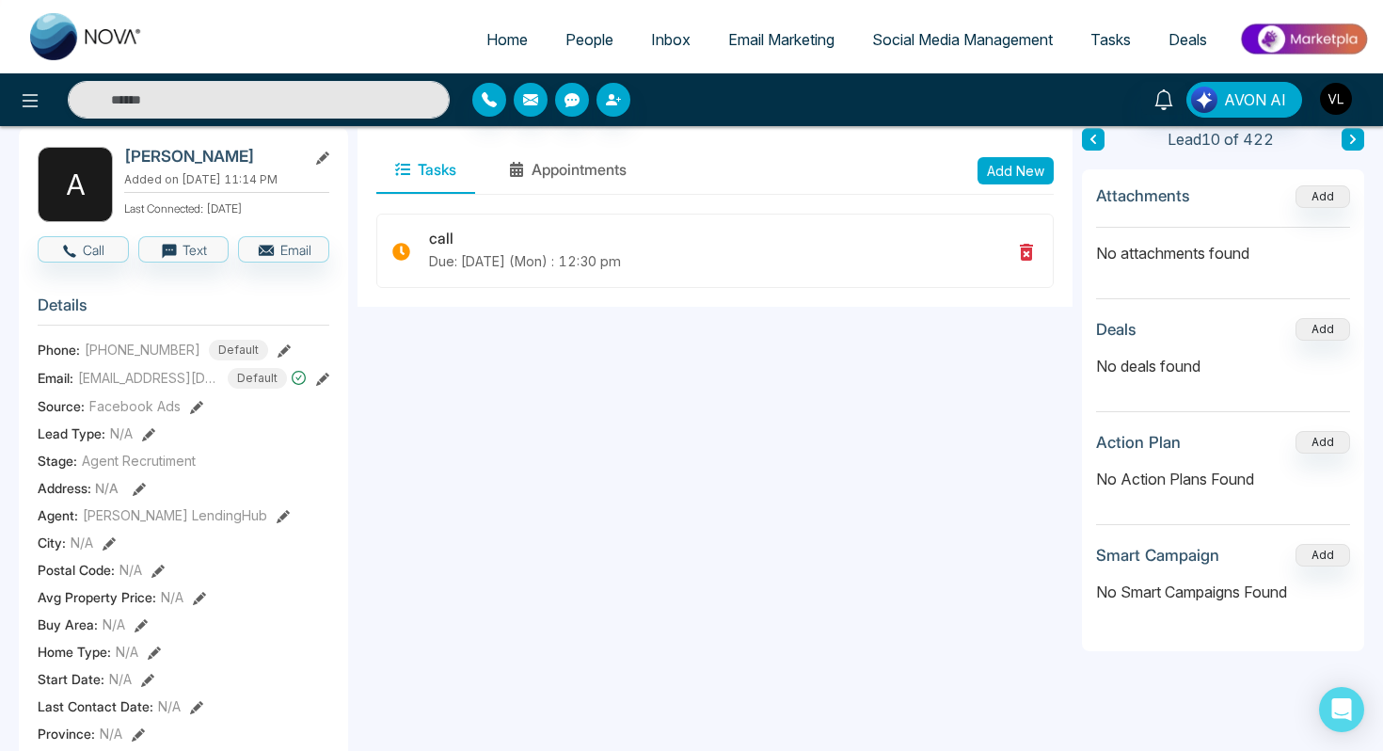
click at [565, 39] on span "People" at bounding box center [589, 39] width 48 height 19
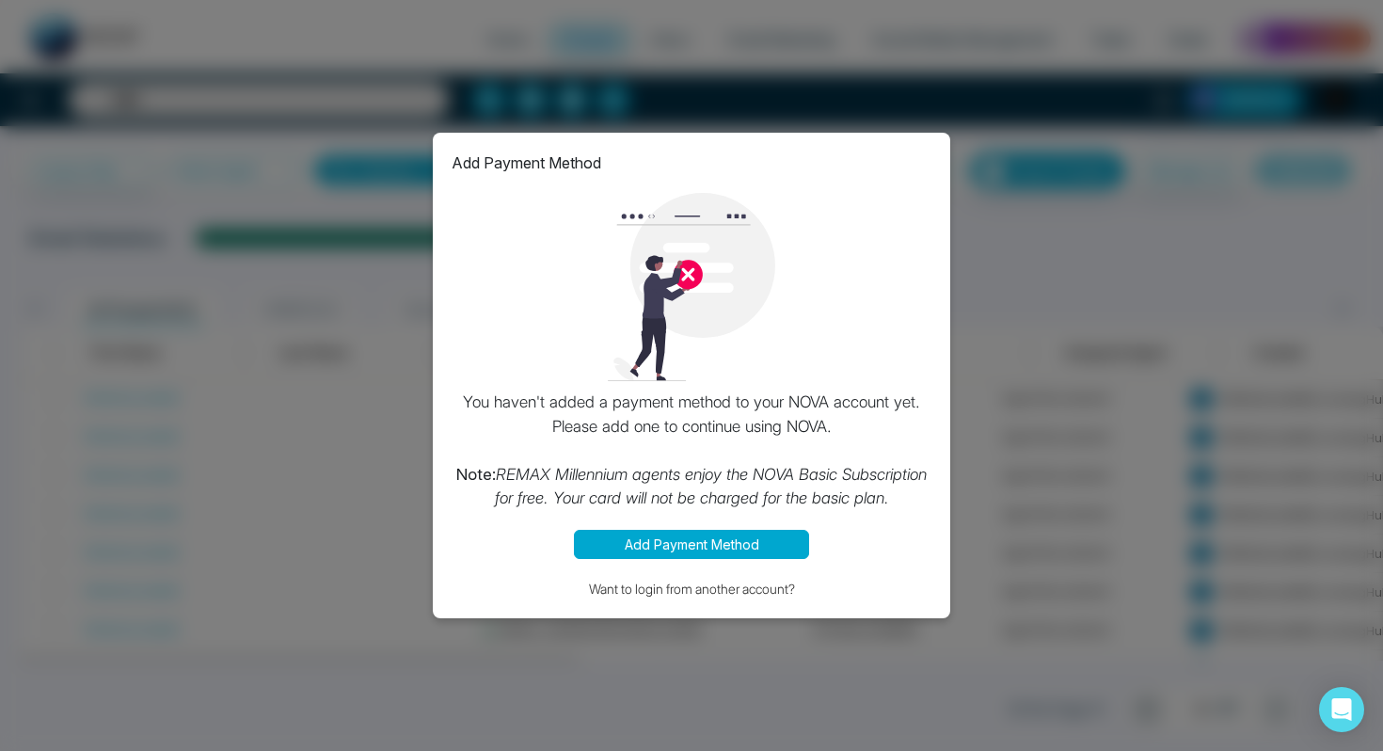
click at [1202, 405] on div "Add Payment Method You haven't added a payment method to your NOVA account yet.…" at bounding box center [691, 375] width 1383 height 751
